Goal: Task Accomplishment & Management: Use online tool/utility

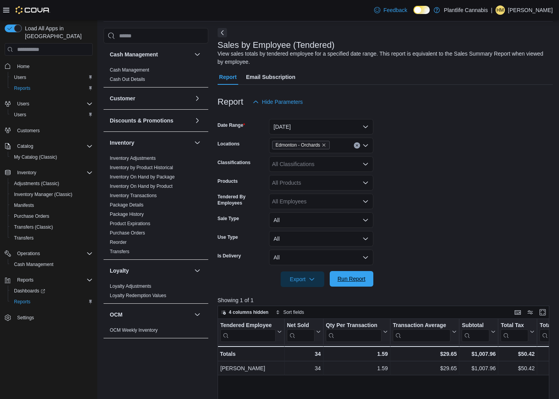
scroll to position [252, 0]
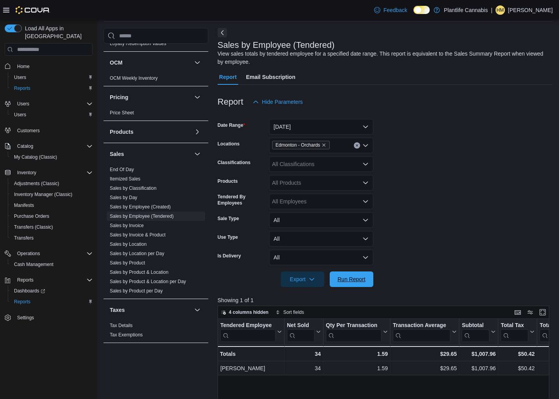
drag, startPoint x: 342, startPoint y: 273, endPoint x: 373, endPoint y: 181, distance: 97.8
click at [342, 273] on span "Run Report" at bounding box center [351, 280] width 34 height 16
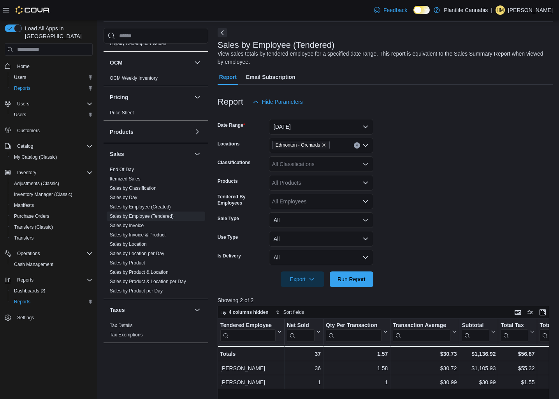
click at [334, 169] on div "All Classifications" at bounding box center [321, 164] width 104 height 16
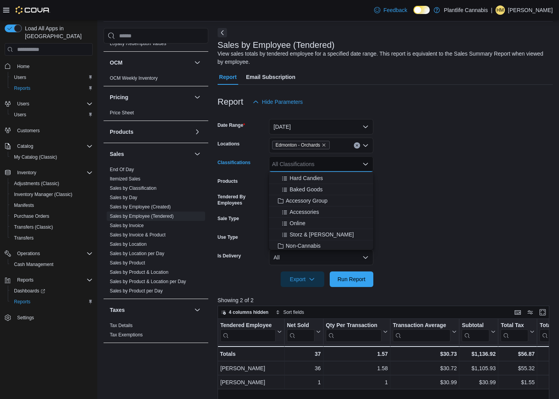
scroll to position [92, 0]
click at [315, 200] on span "Accessory Group" at bounding box center [307, 199] width 42 height 8
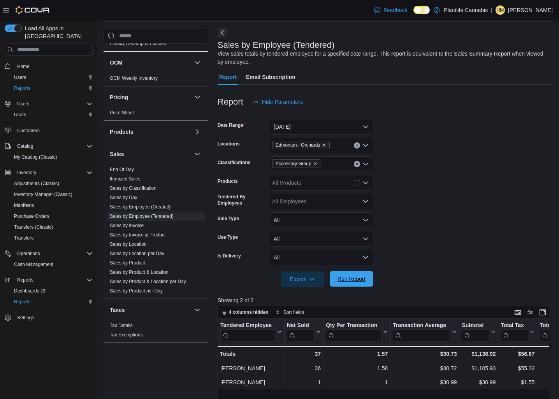
click at [362, 277] on span "Run Report" at bounding box center [351, 279] width 28 height 8
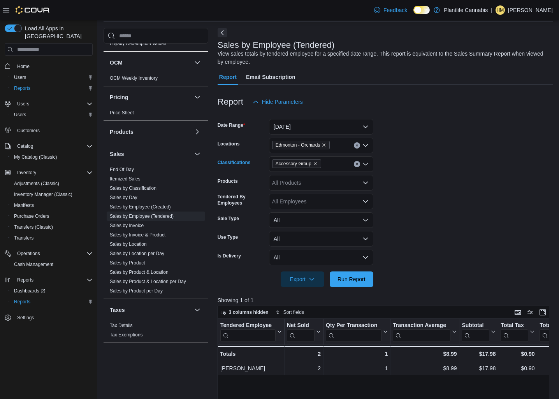
click at [359, 169] on div "Accessory Group" at bounding box center [321, 164] width 104 height 16
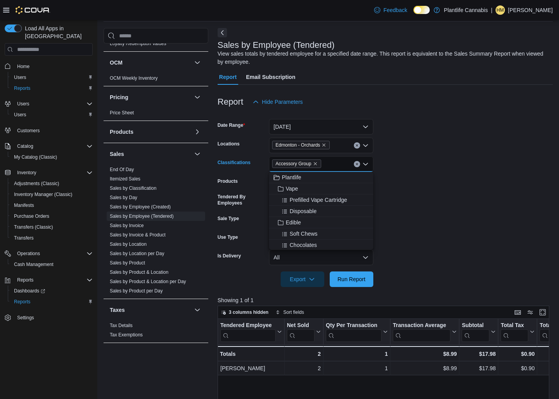
click at [358, 167] on div "Accessory Group Combo box. Selected. Accessory Group. Press Backspace to delete…" at bounding box center [321, 164] width 104 height 16
click at [358, 164] on button "Clear input" at bounding box center [357, 164] width 6 height 6
click at [363, 279] on span "Run Report" at bounding box center [351, 279] width 28 height 8
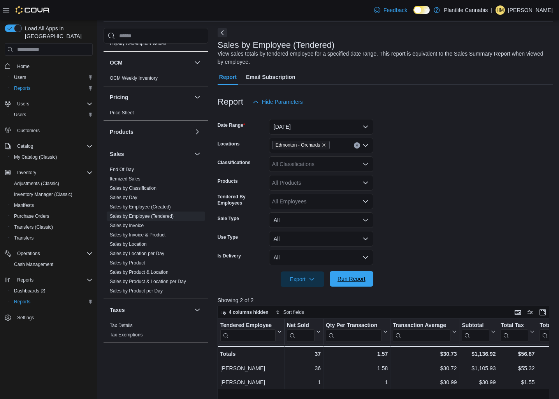
click at [370, 282] on button "Run Report" at bounding box center [352, 279] width 44 height 16
drag, startPoint x: 370, startPoint y: 282, endPoint x: 491, endPoint y: 258, distance: 122.7
click at [370, 282] on button "Run Report" at bounding box center [352, 279] width 44 height 16
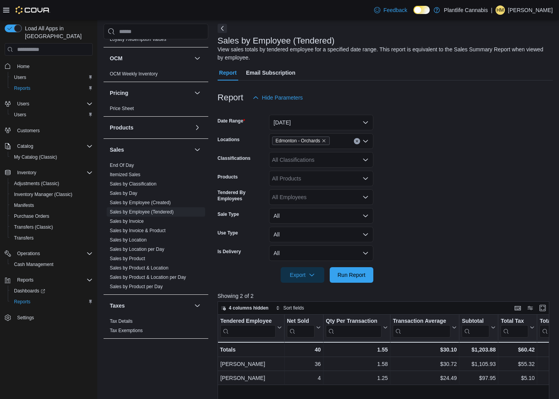
scroll to position [29, 0]
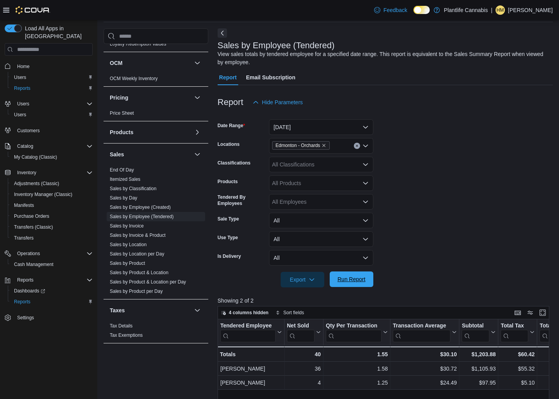
click at [362, 279] on span "Run Report" at bounding box center [351, 280] width 28 height 8
